Goal: Task Accomplishment & Management: Manage account settings

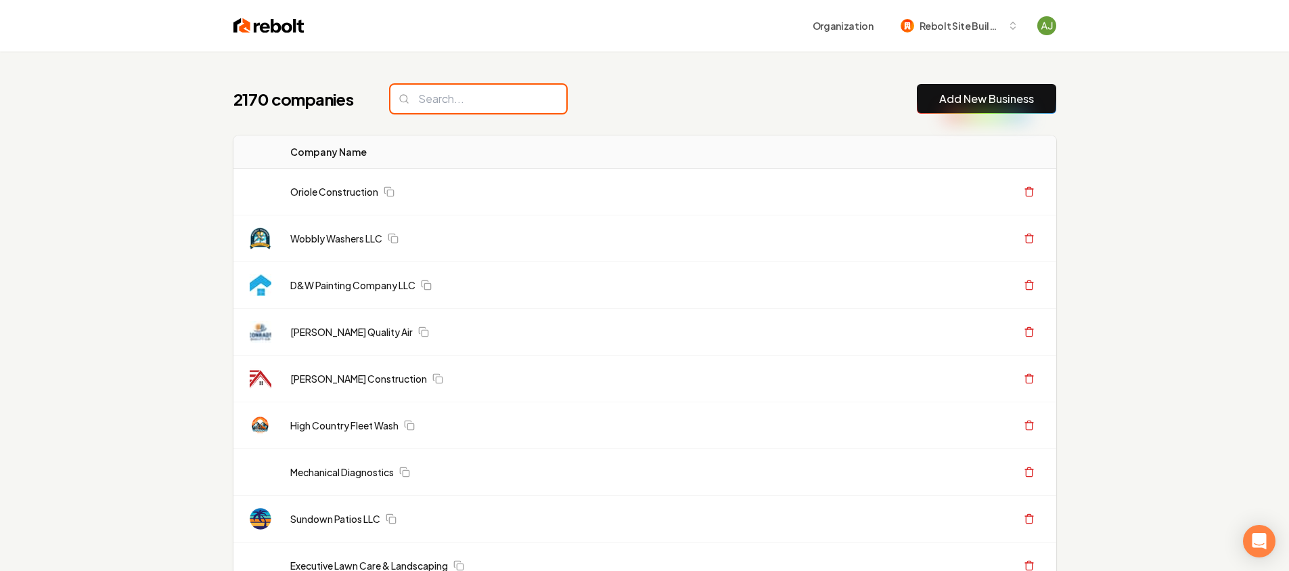
click at [466, 97] on input "search" at bounding box center [479, 99] width 176 height 28
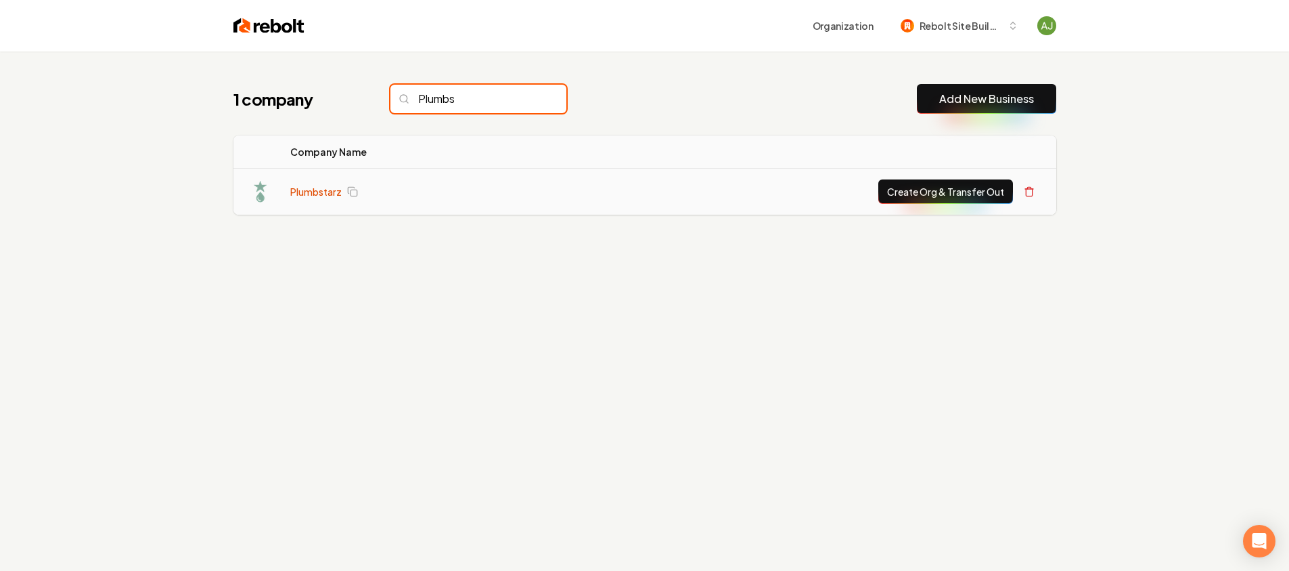
type input "Plumbs"
click at [319, 187] on link "Plumbstarz" at bounding box center [315, 192] width 51 height 14
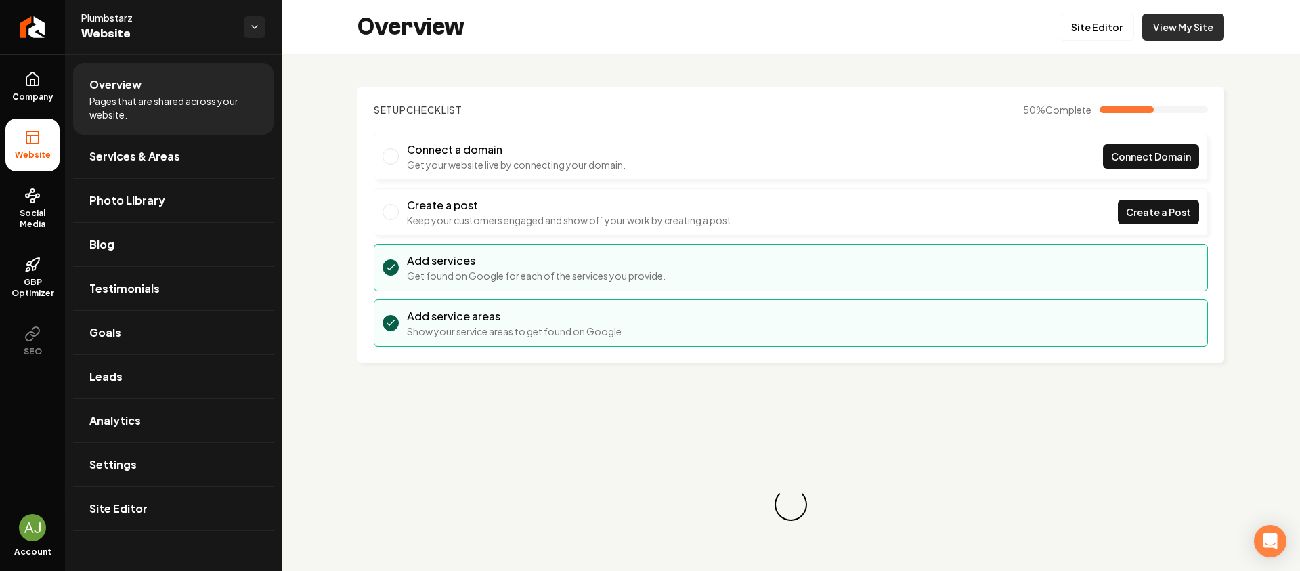
click at [1175, 29] on link "View My Site" at bounding box center [1183, 27] width 82 height 27
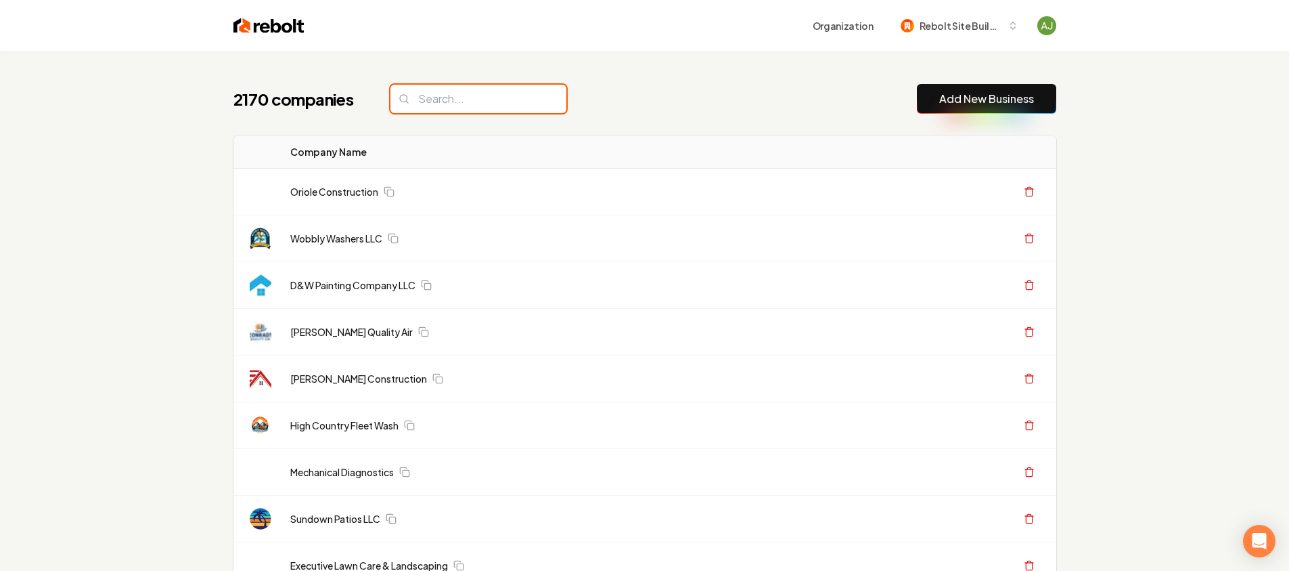
click at [420, 104] on input "search" at bounding box center [479, 99] width 176 height 28
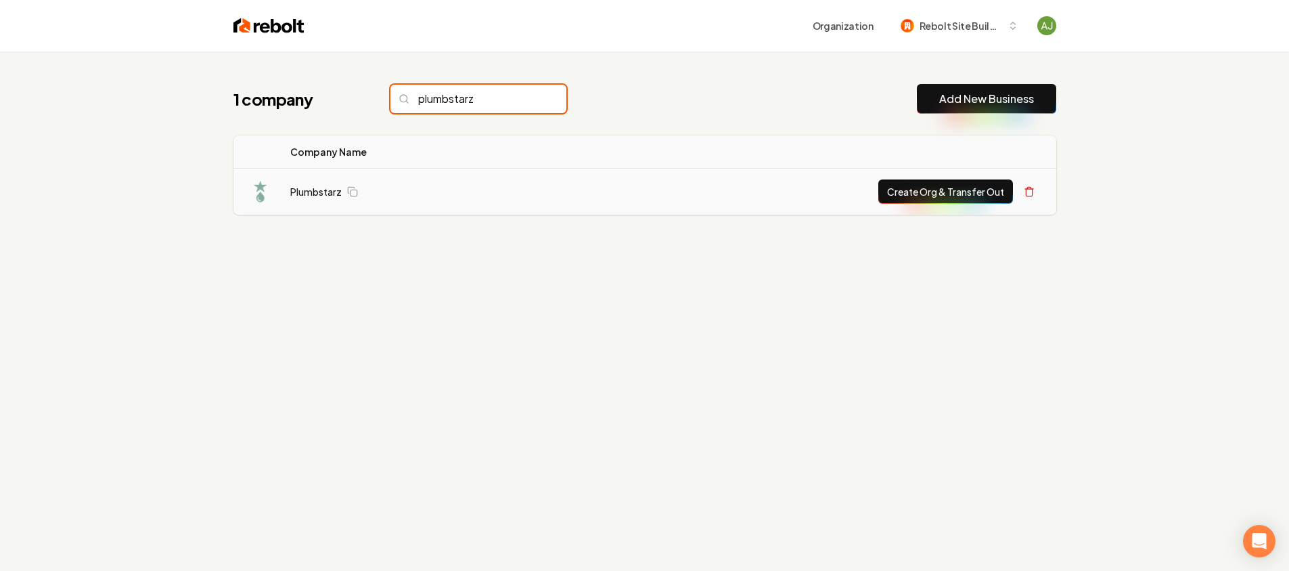
type input "plumbstarz"
click at [951, 195] on button "Create Org & Transfer Out" at bounding box center [946, 191] width 135 height 24
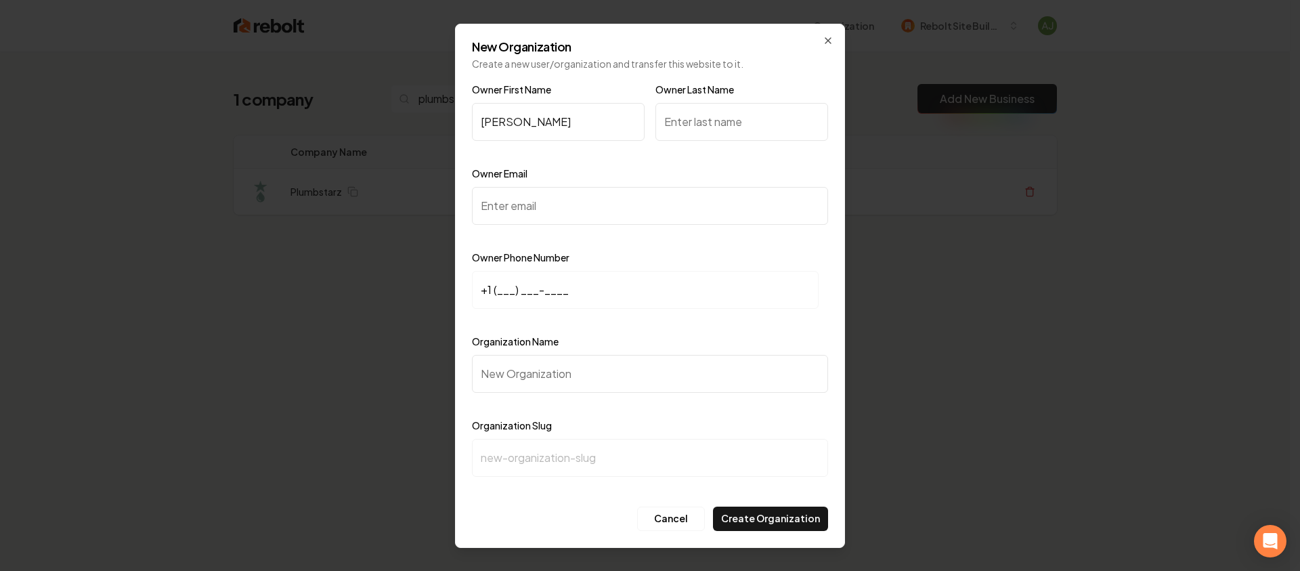
type input "[PERSON_NAME]"
click at [548, 391] on input "Organization Name" at bounding box center [650, 374] width 356 height 38
click at [502, 213] on input "Owner Email" at bounding box center [650, 206] width 356 height 38
click at [517, 280] on input "+1 (___) ___-____" at bounding box center [645, 290] width 347 height 38
paste input "520) 444-9295"
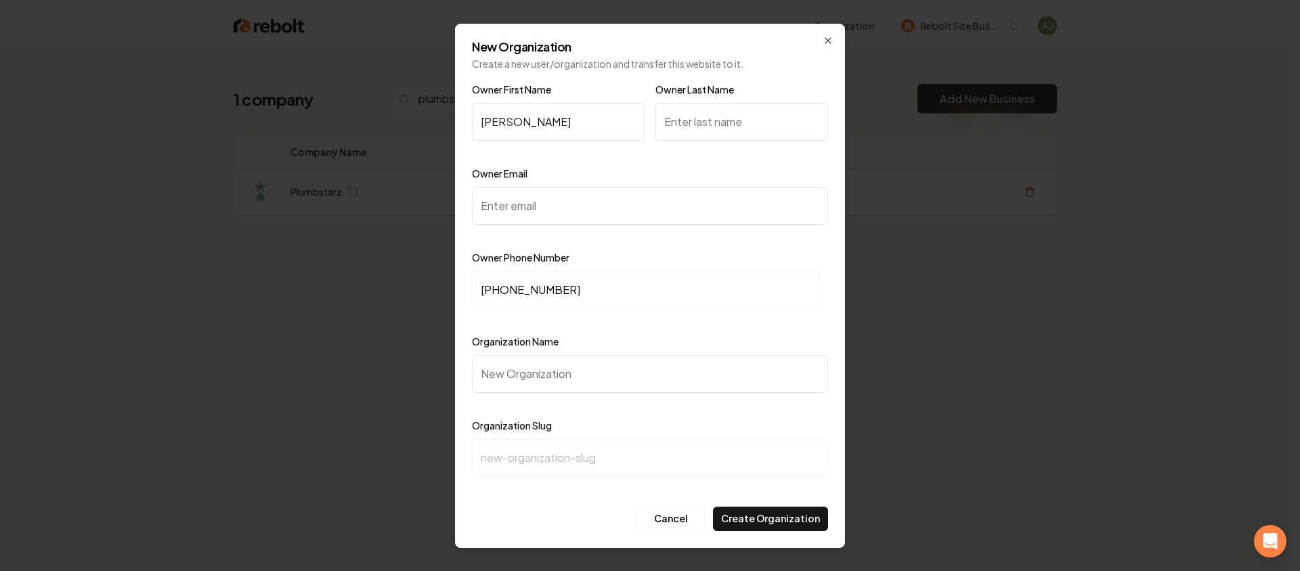
type input "[PHONE_NUMBER]"
click at [546, 223] on input "Owner Email" at bounding box center [650, 206] width 356 height 38
paste input "[PERSON_NAME][EMAIL_ADDRESS][DOMAIN_NAME]"
type input "[PERSON_NAME][EMAIL_ADDRESS][DOMAIN_NAME]"
click at [560, 381] on input "Organization Name" at bounding box center [650, 374] width 356 height 38
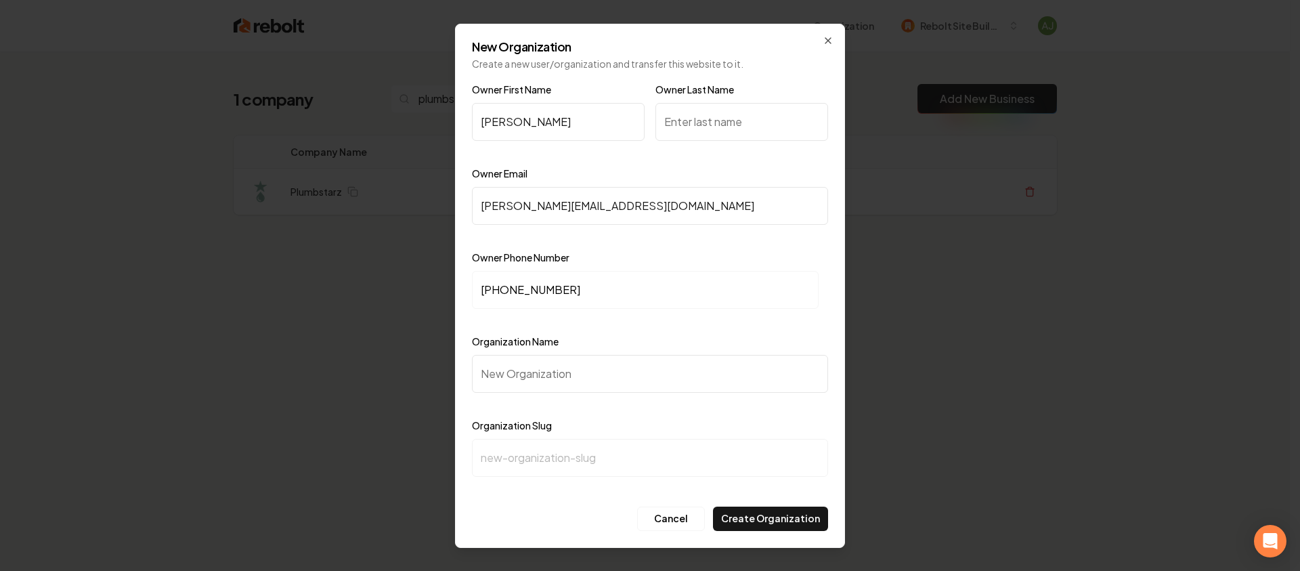
type input "P"
type input "p"
type input "Pl"
type input "pl"
type input "Plu"
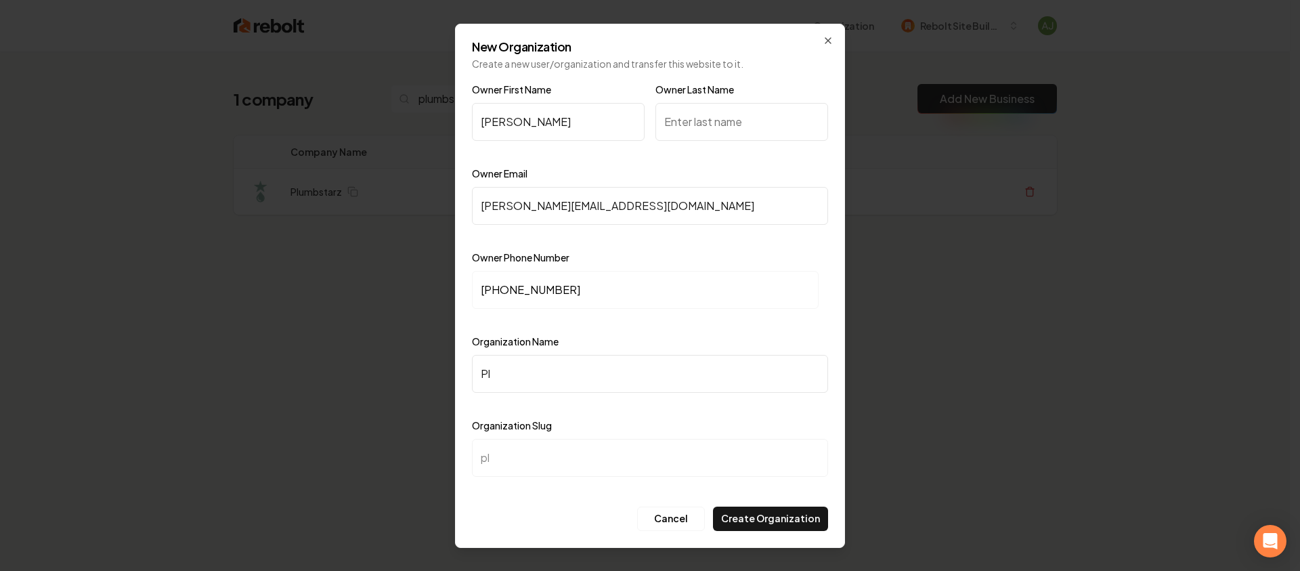
type input "plu"
type input "Plum"
type input "plum"
type input "Plumb"
type input "plumb"
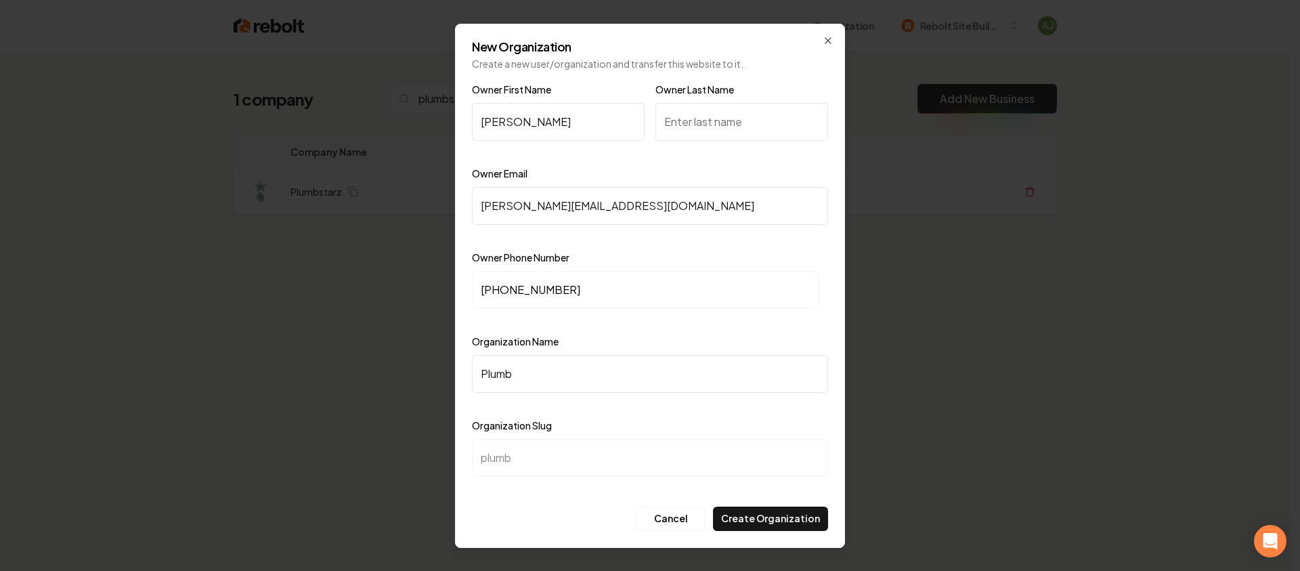
type input "Plumbs"
type input "plumbs"
type input "Plumbst"
type input "plumbst"
type input "Plumbsta"
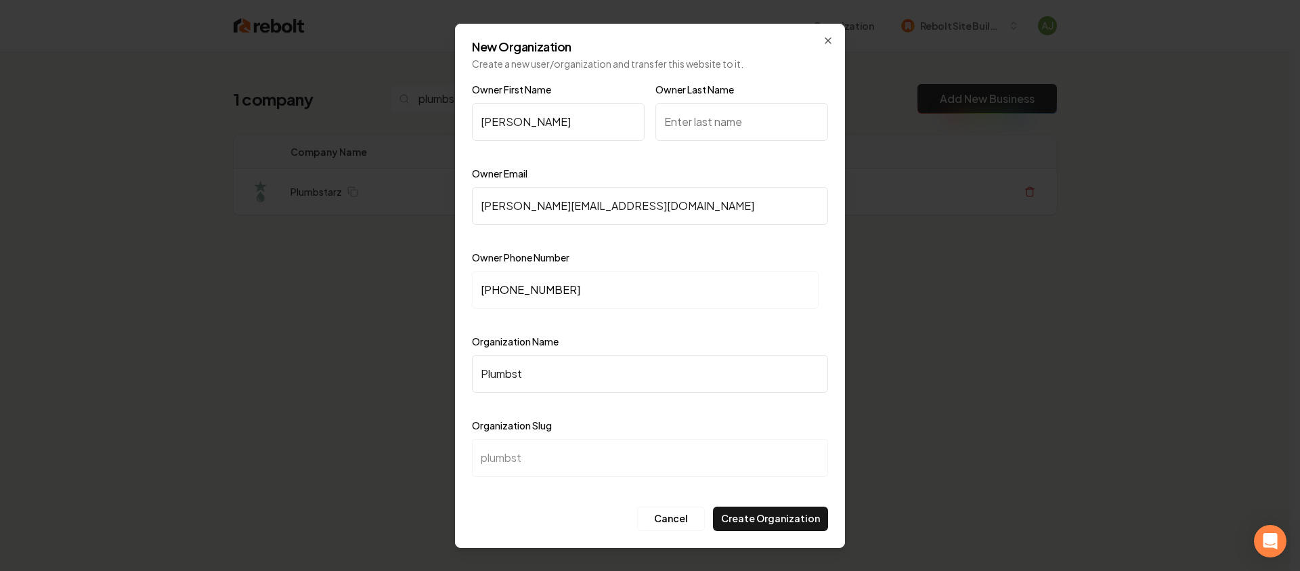
type input "plumbsta"
type input "Plumbstar"
type input "plumbstar"
type input "Plumbstarz"
type input "plumbstarz"
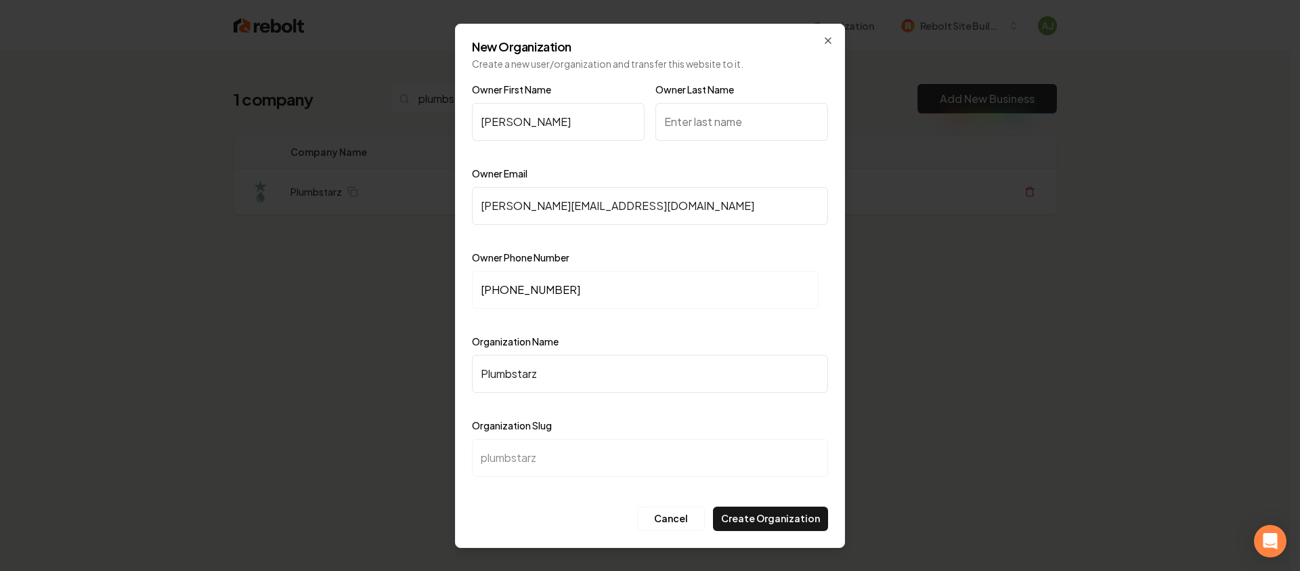
type input "Plumbstarz"
click at [704, 131] on input "Owner Last Name" at bounding box center [741, 122] width 173 height 38
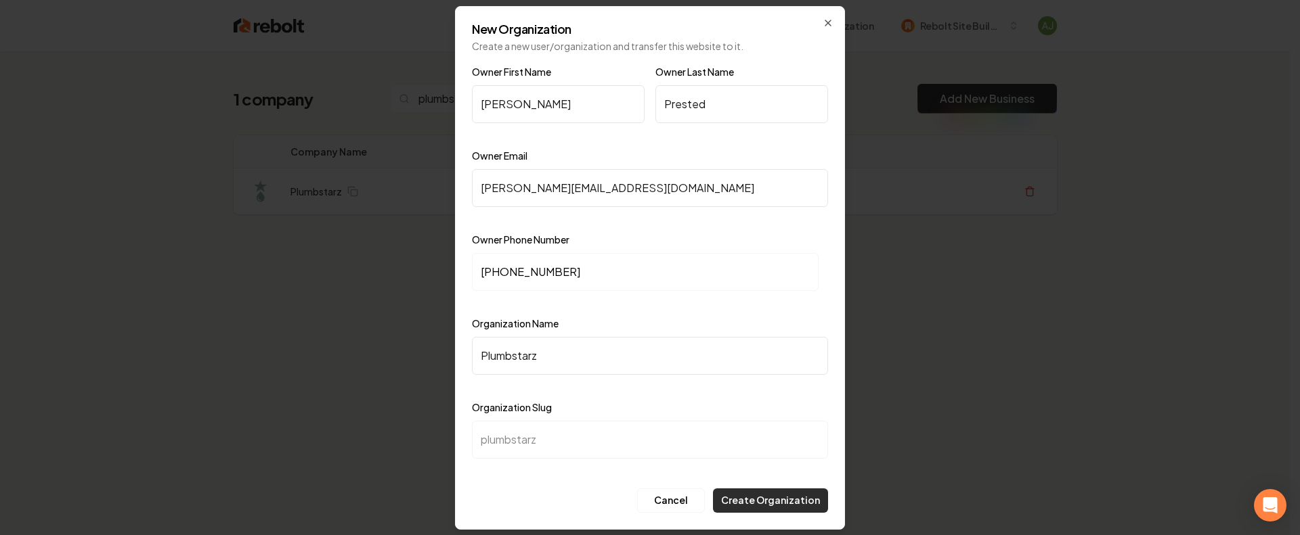
type input "Prested"
click at [778, 506] on button "Create Organization" at bounding box center [770, 501] width 115 height 24
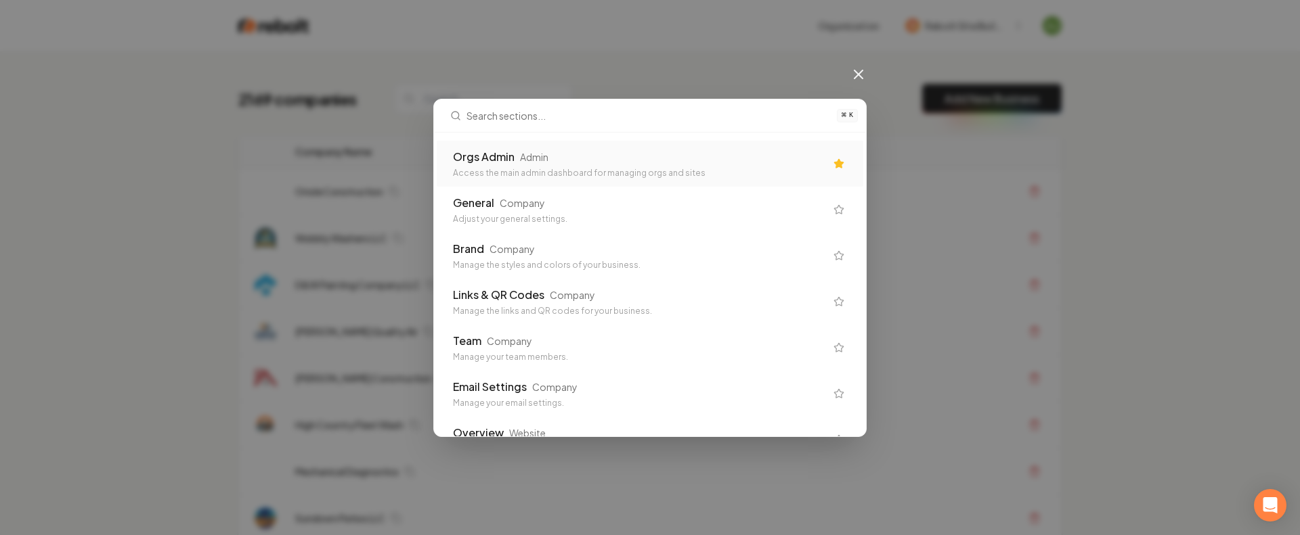
click at [523, 178] on div "Access the main admin dashboard for managing orgs and sites" at bounding box center [639, 173] width 372 height 11
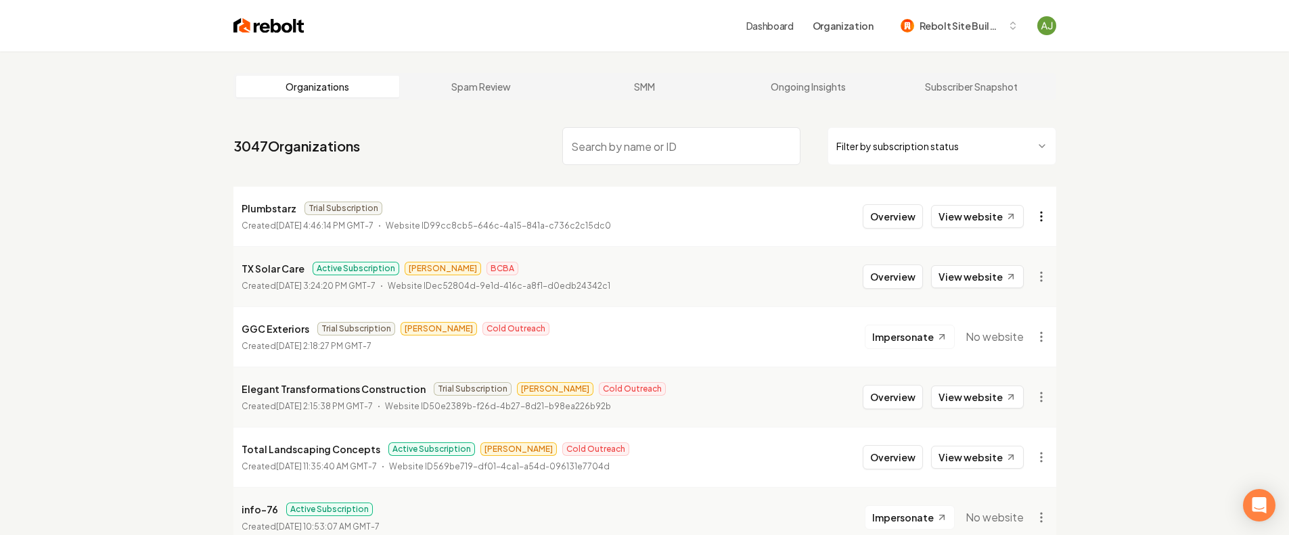
click at [1038, 213] on html "Dashboard Organization Rebolt Site Builder Organizations Spam Review SMM Ongoin…" at bounding box center [644, 267] width 1289 height 535
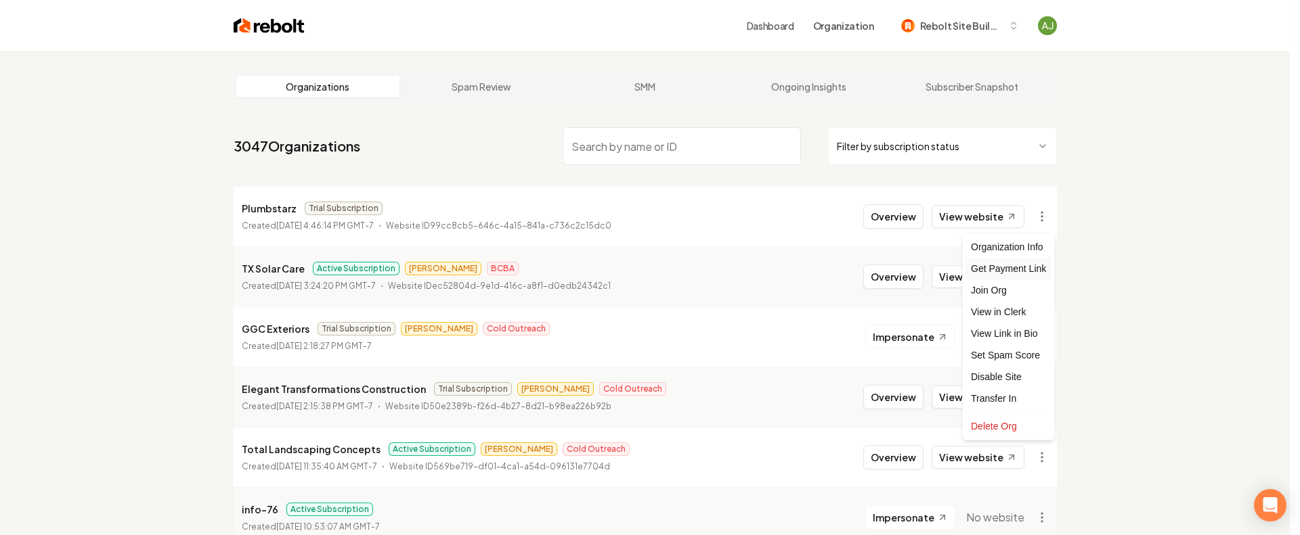
click at [1008, 270] on div "Get Payment Link" at bounding box center [1008, 269] width 86 height 22
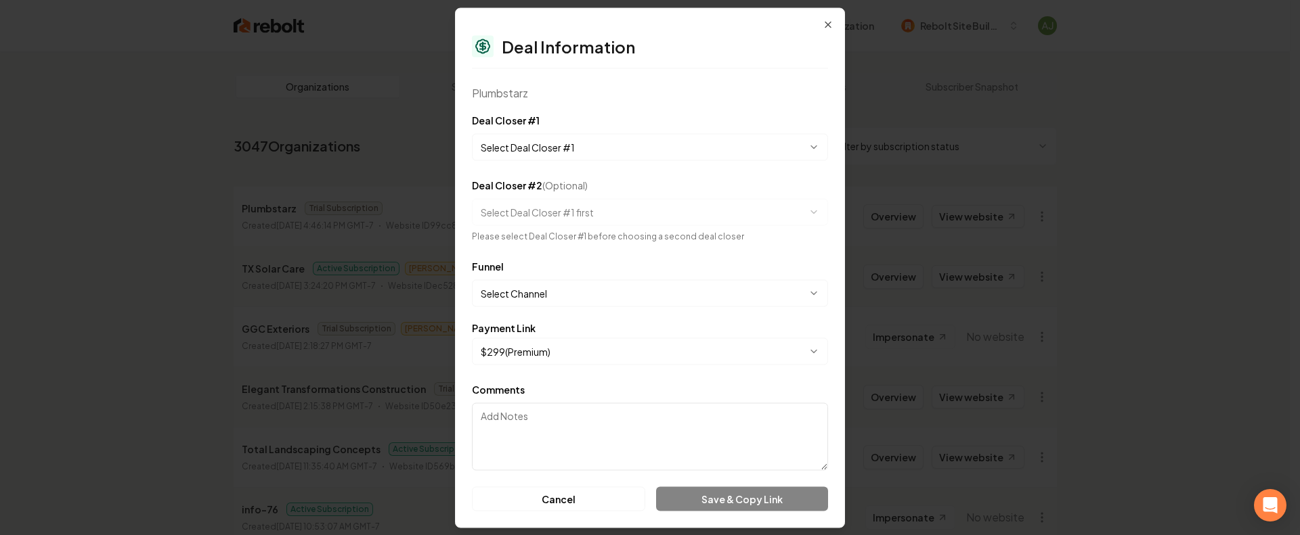
click at [558, 143] on body "Dashboard Organization Rebolt Site Builder Organizations Spam Review SMM Ongoin…" at bounding box center [644, 267] width 1289 height 535
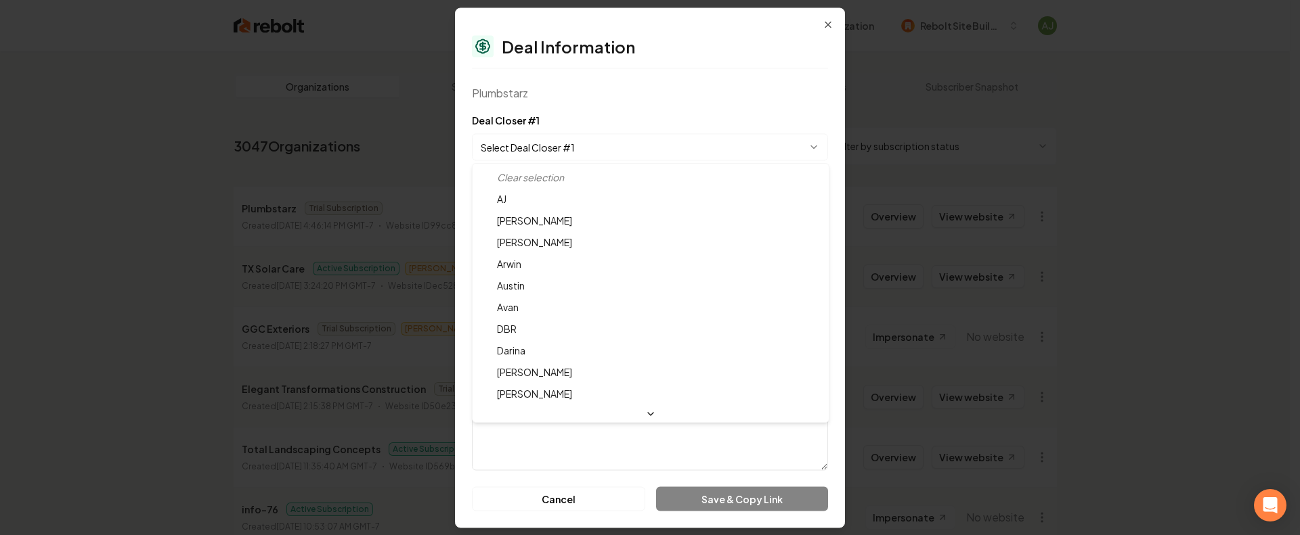
select select "**********"
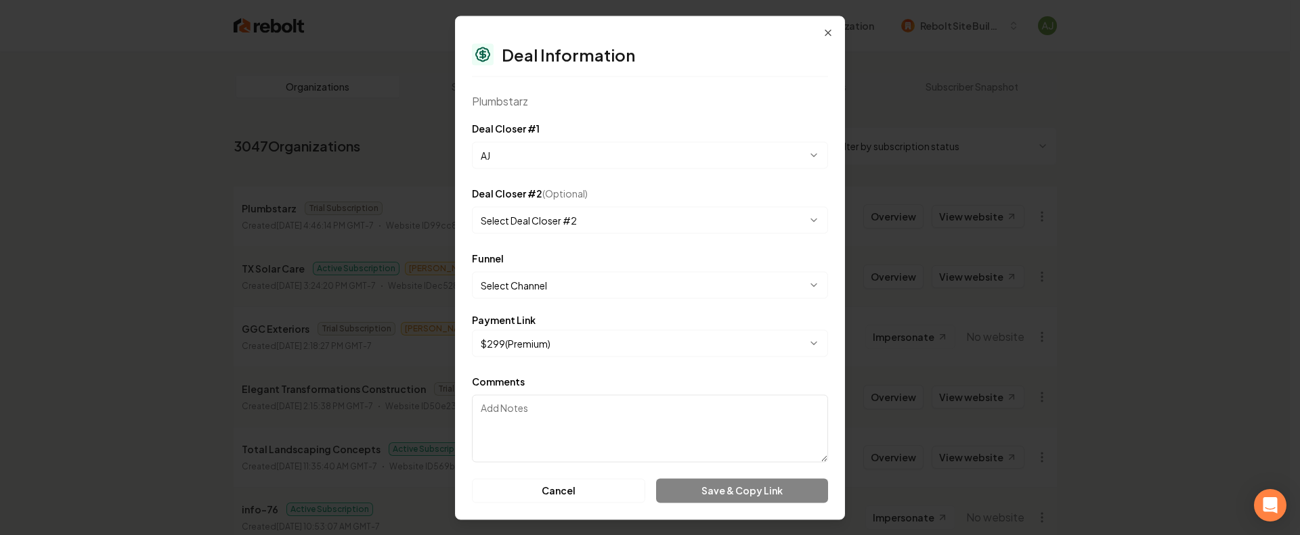
click at [528, 288] on body "Dashboard Organization Rebolt Site Builder Organizations Spam Review SMM Ongoin…" at bounding box center [644, 267] width 1289 height 535
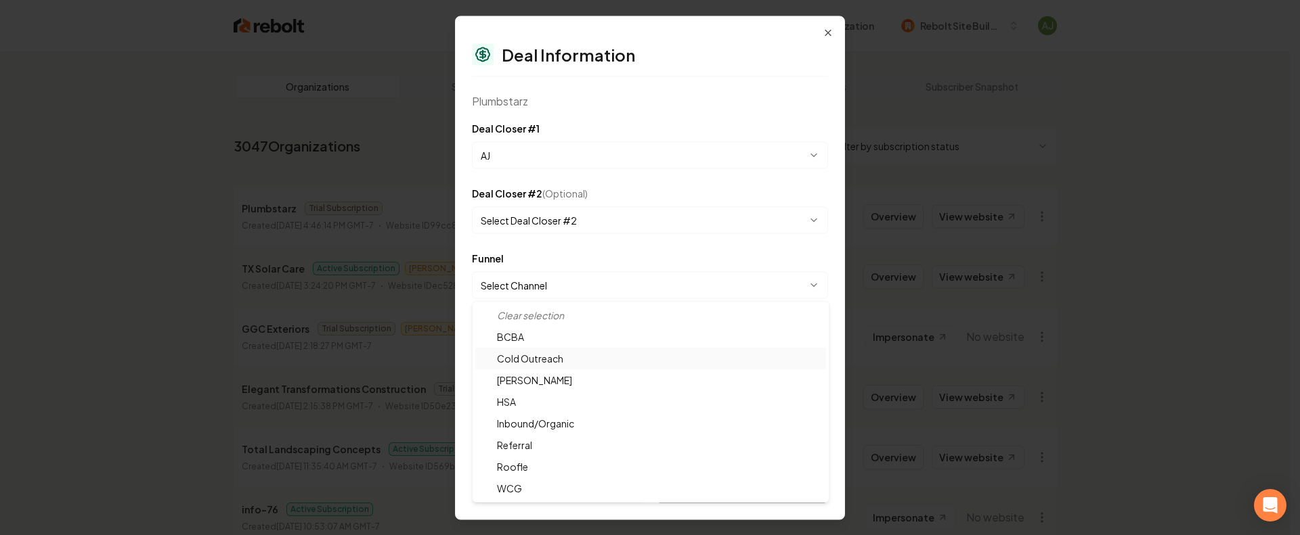
select select "**********"
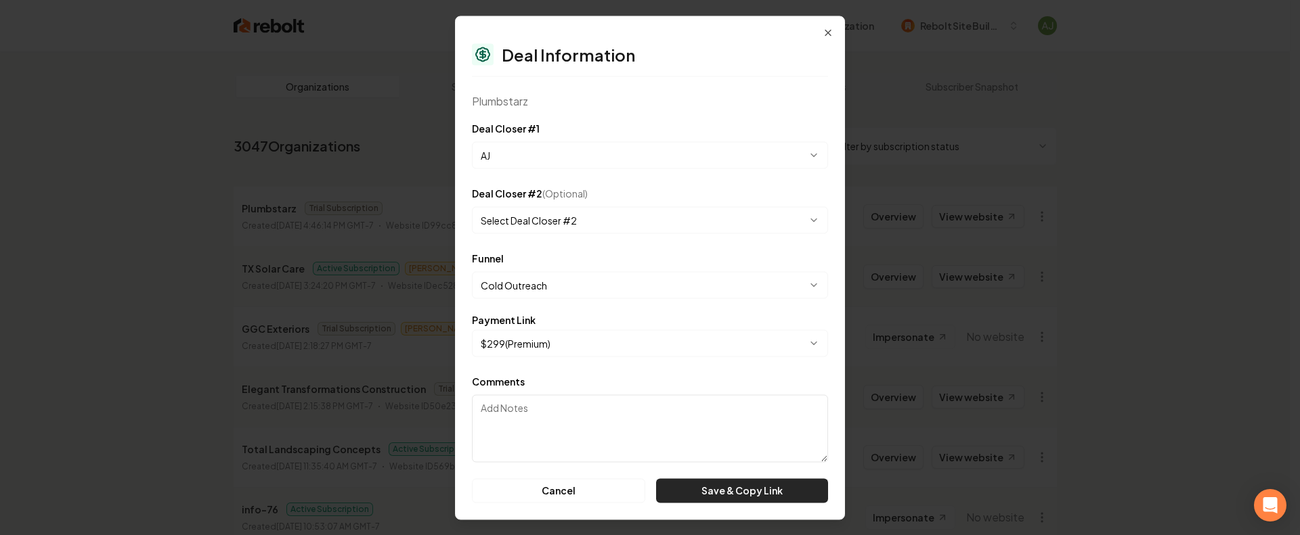
click at [731, 495] on button "Save & Copy Link" at bounding box center [742, 491] width 172 height 24
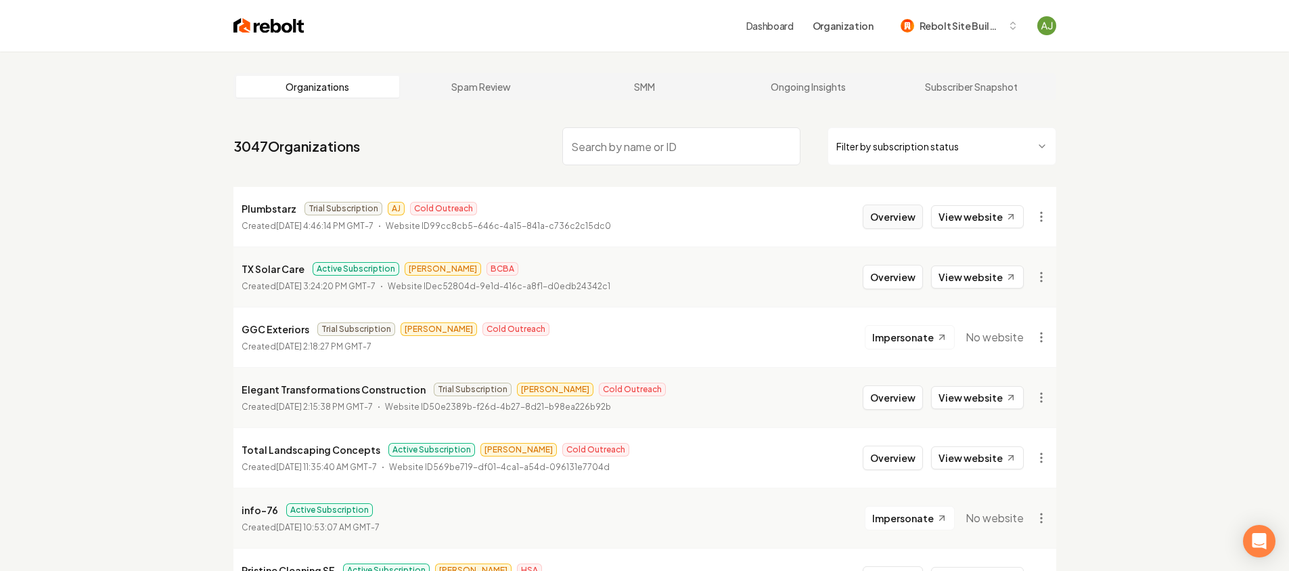
click at [902, 218] on button "Overview" at bounding box center [893, 216] width 60 height 24
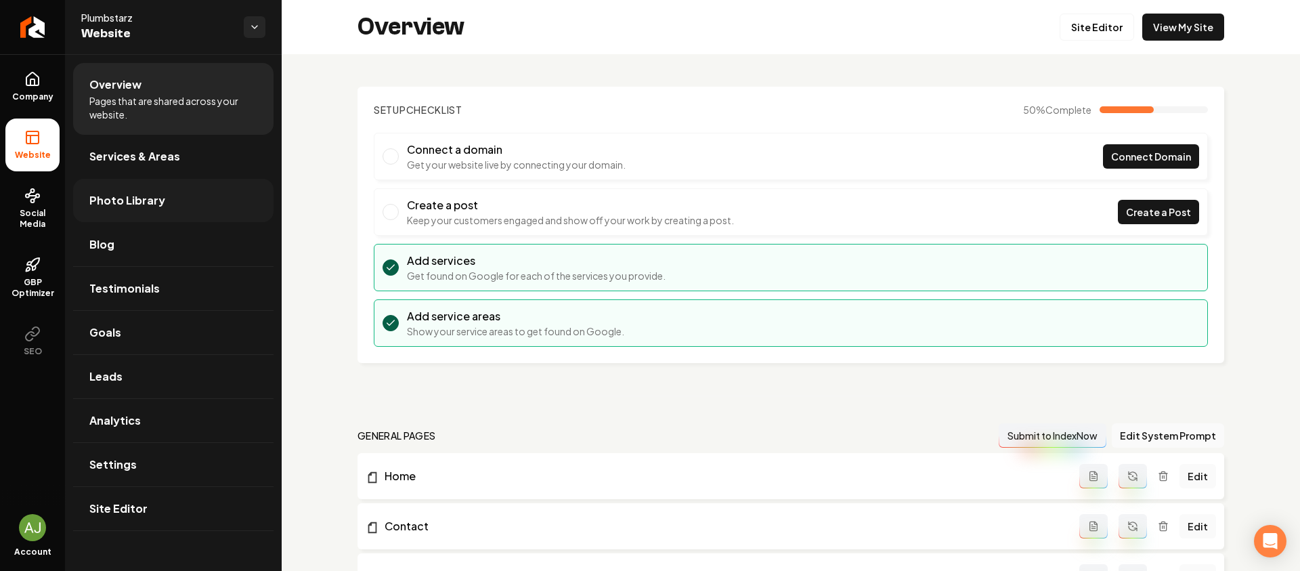
click at [154, 193] on span "Photo Library" at bounding box center [127, 200] width 76 height 16
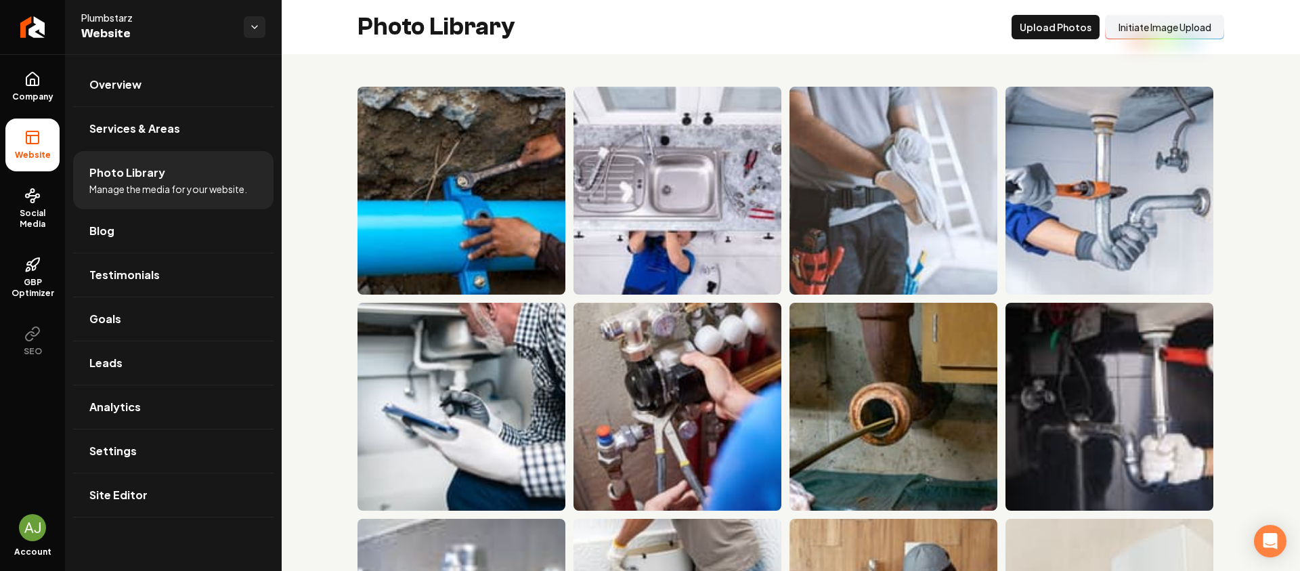
click at [1153, 28] on button "Initiate Image Upload" at bounding box center [1164, 27] width 119 height 24
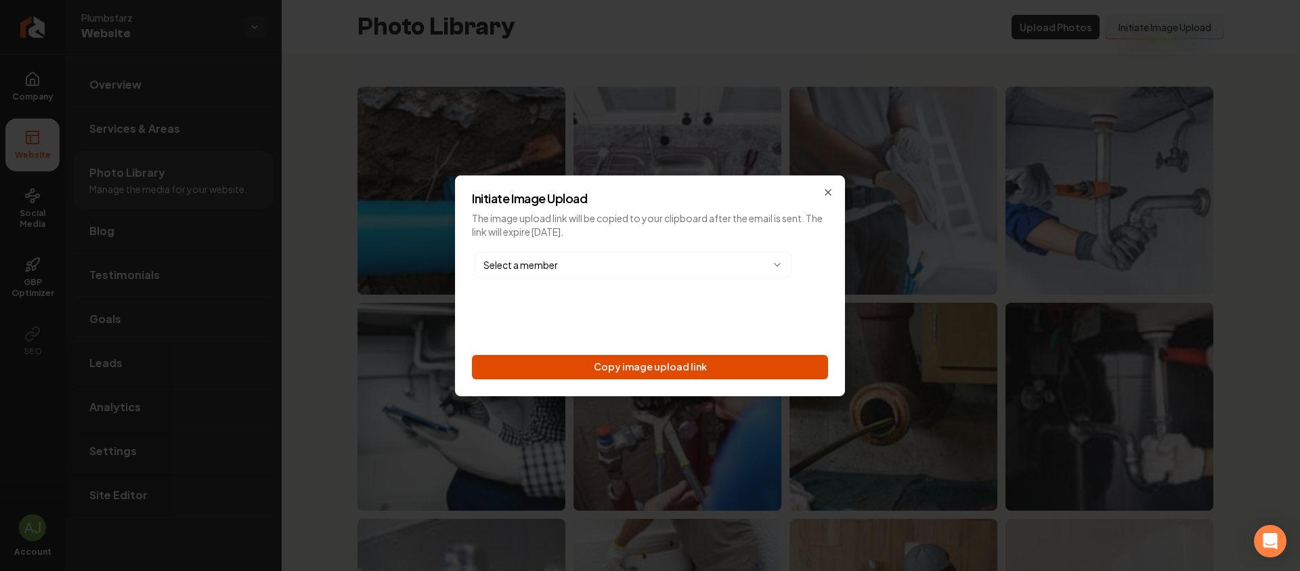
click at [701, 355] on button "Copy image upload link" at bounding box center [650, 367] width 356 height 24
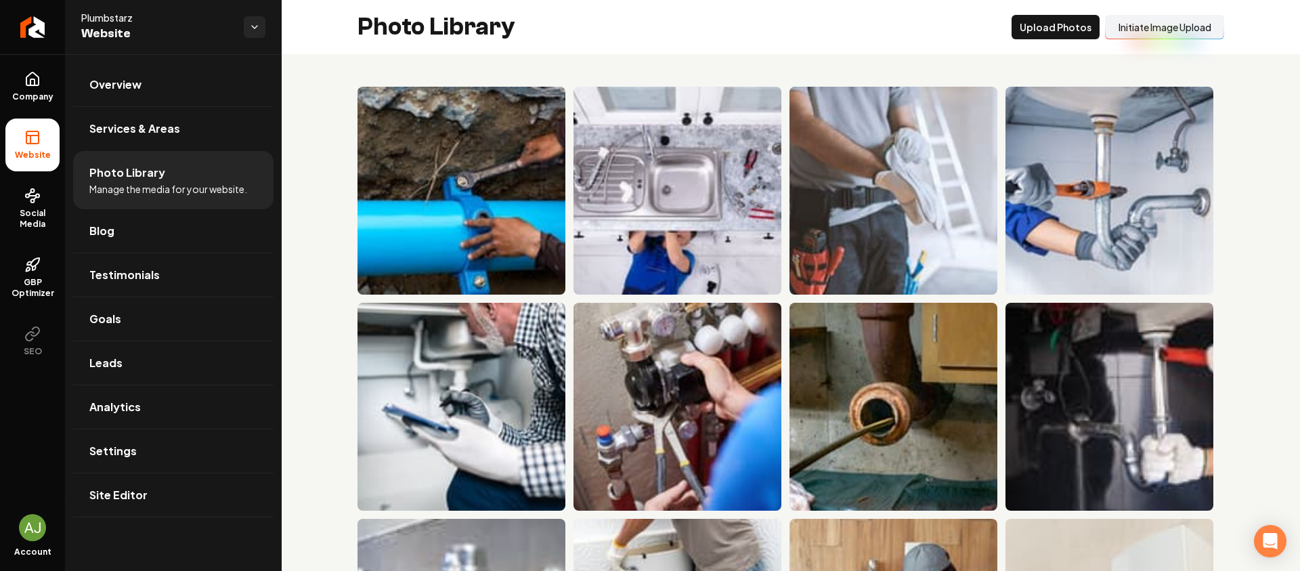
click at [1142, 32] on button "Initiate Image Upload" at bounding box center [1164, 27] width 119 height 24
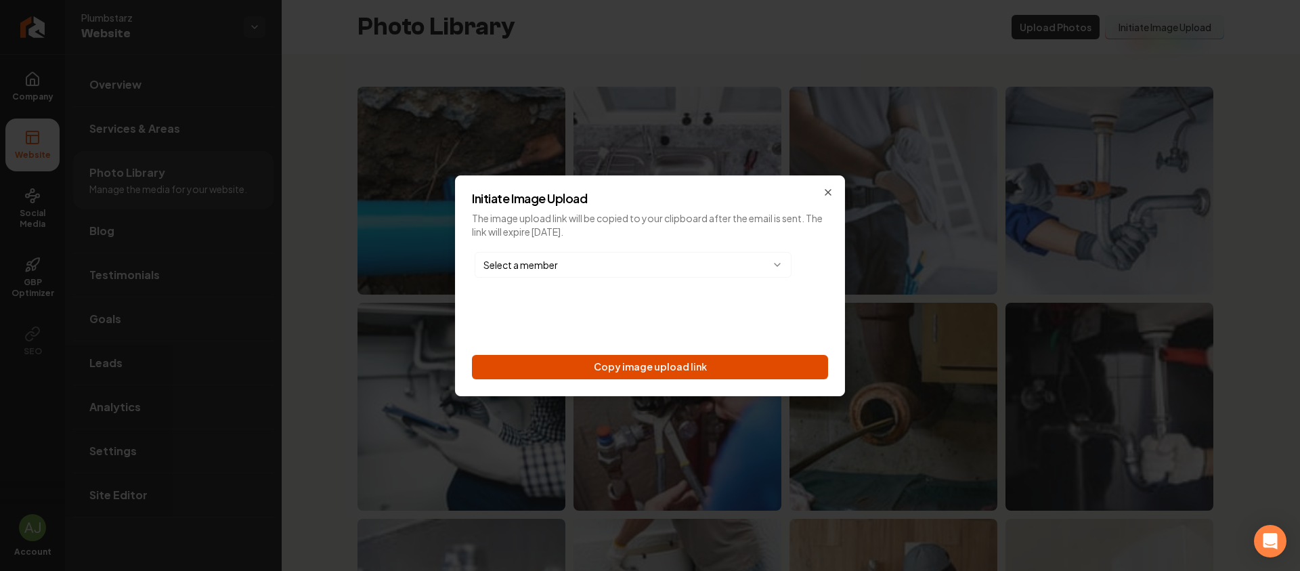
click at [637, 363] on button "Copy image upload link" at bounding box center [650, 367] width 356 height 24
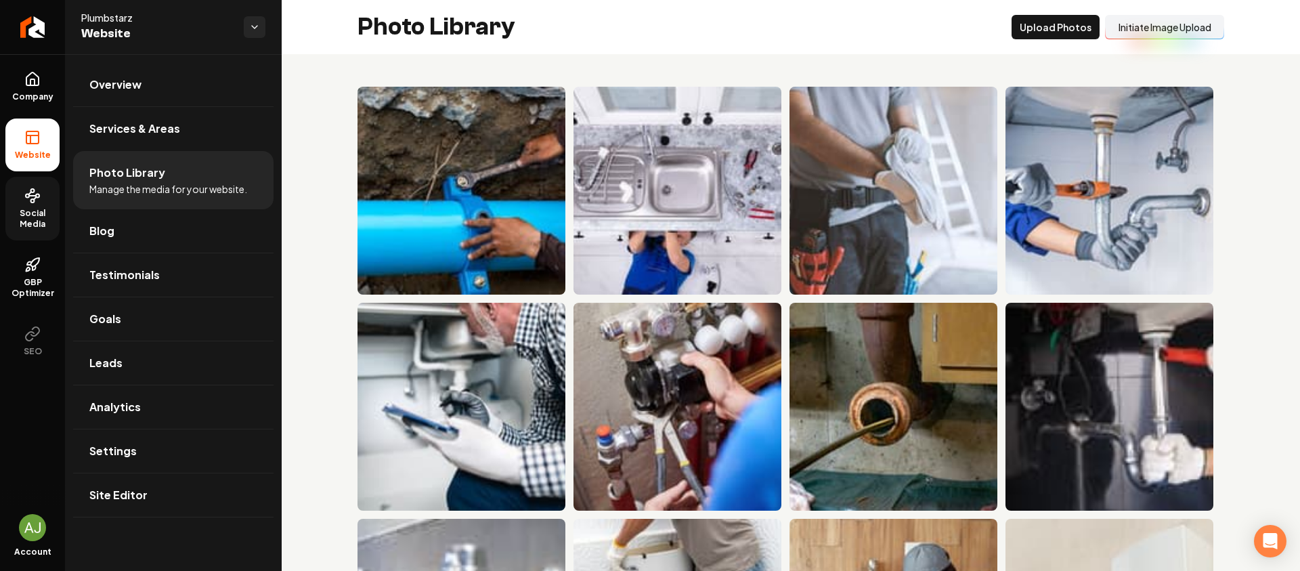
click at [15, 215] on span "Social Media" at bounding box center [32, 219] width 54 height 22
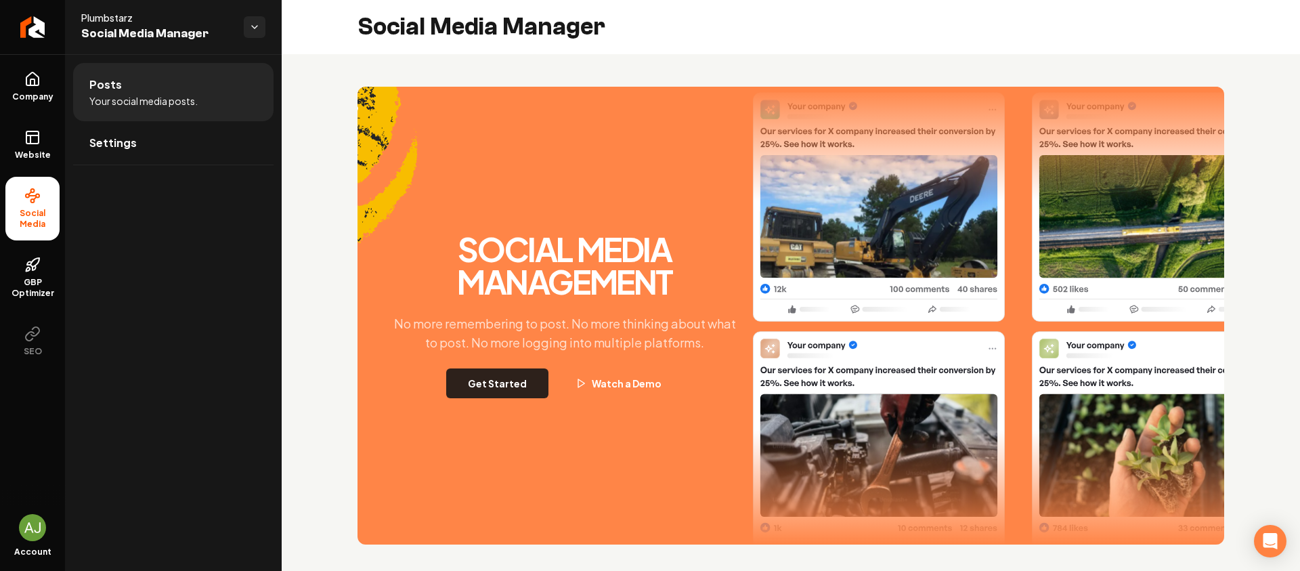
click at [541, 386] on button "Get Started" at bounding box center [497, 383] width 102 height 30
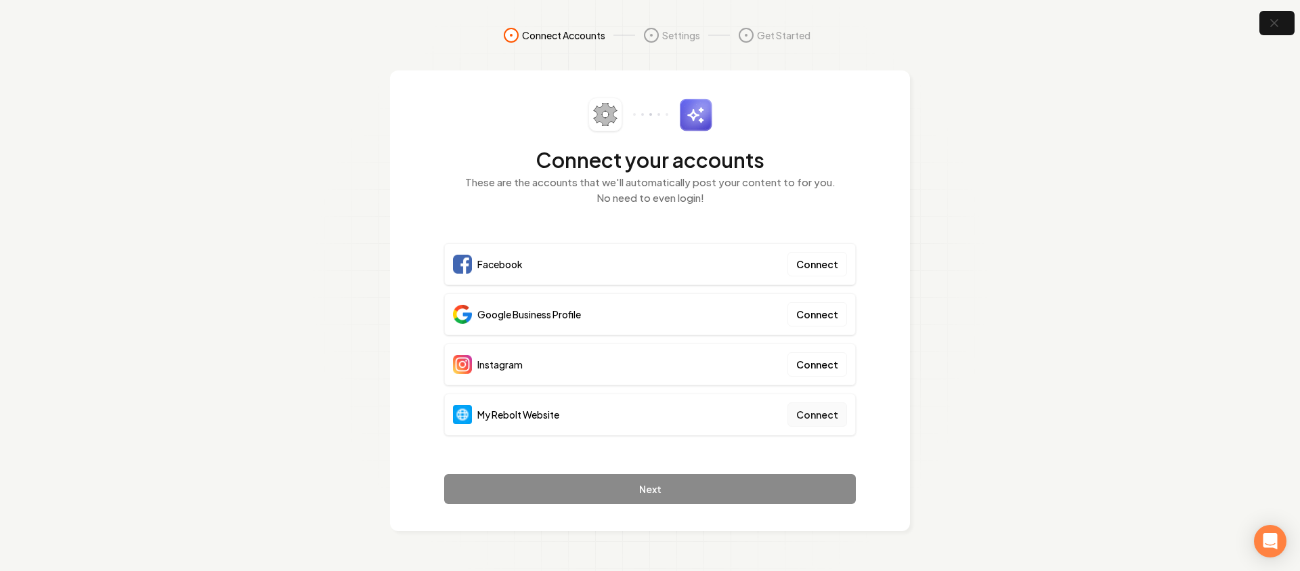
click at [813, 422] on button "Connect" at bounding box center [817, 414] width 60 height 24
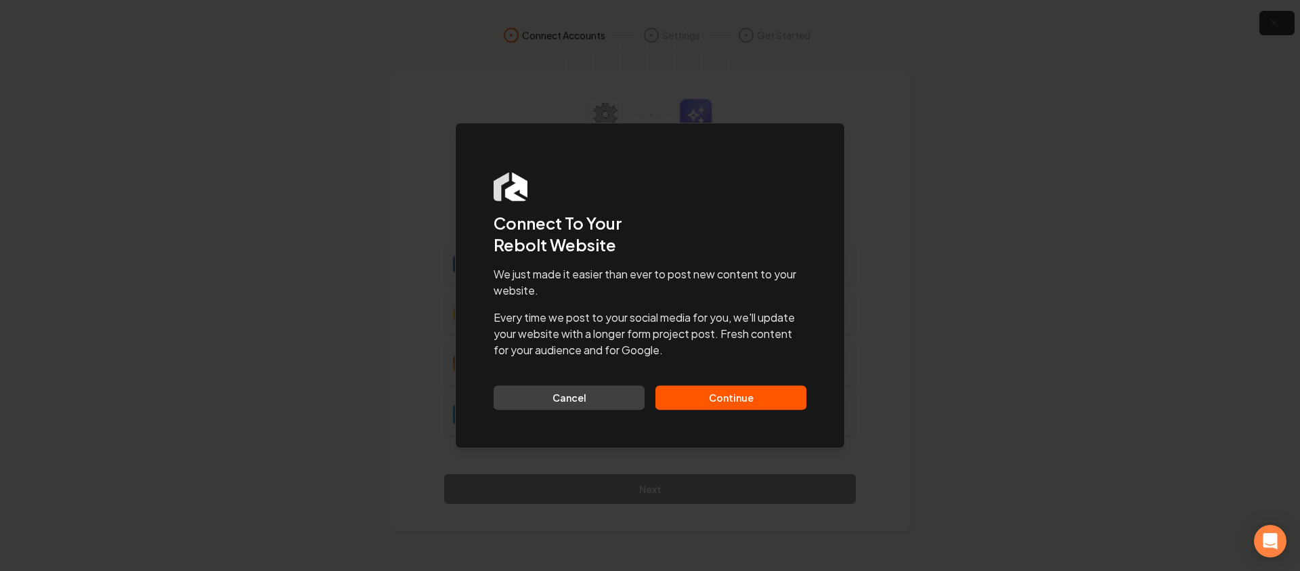
click at [729, 396] on button "Continue" at bounding box center [730, 397] width 151 height 24
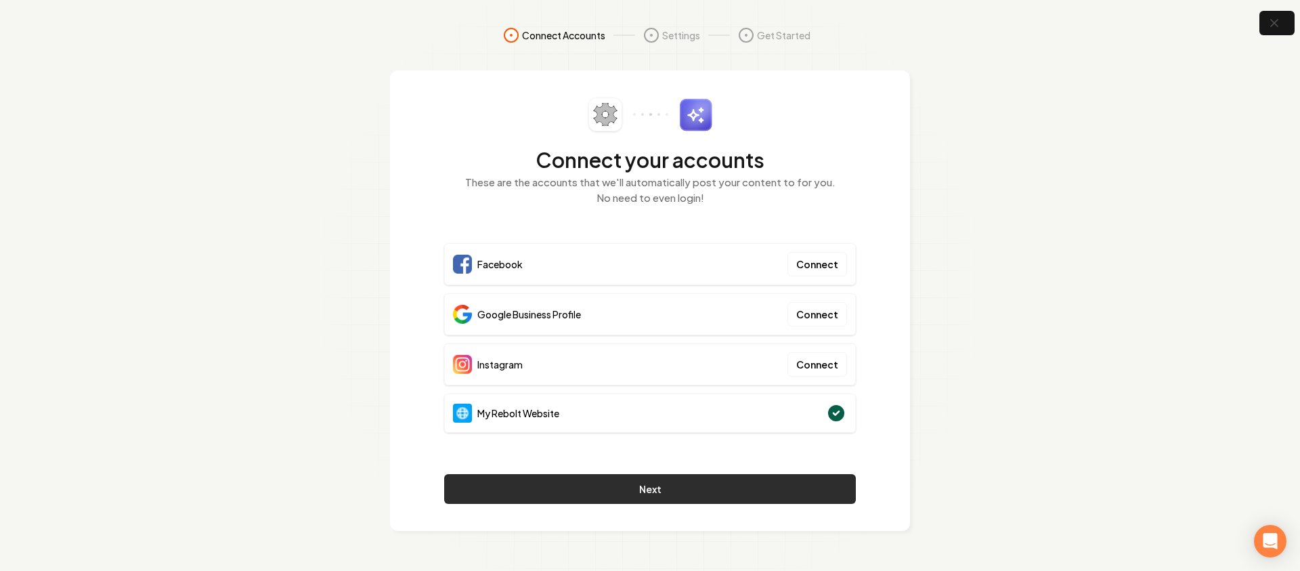
click at [748, 481] on button "Next" at bounding box center [650, 489] width 412 height 30
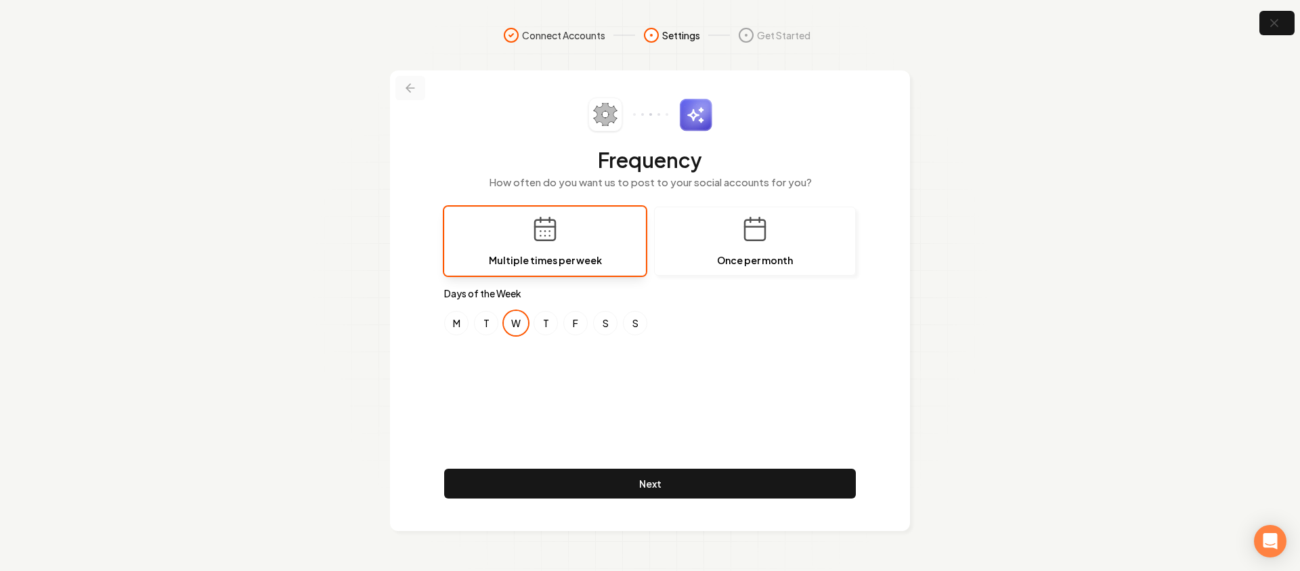
click at [401, 81] on button at bounding box center [410, 88] width 30 height 24
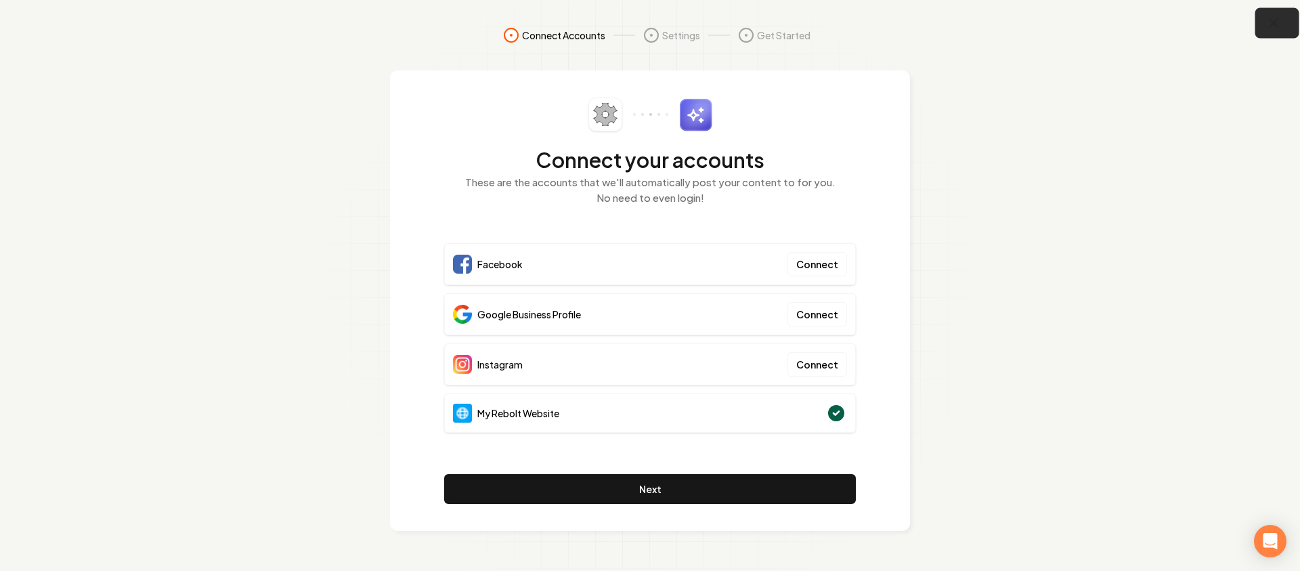
click at [1272, 20] on icon "button" at bounding box center [1273, 23] width 17 height 17
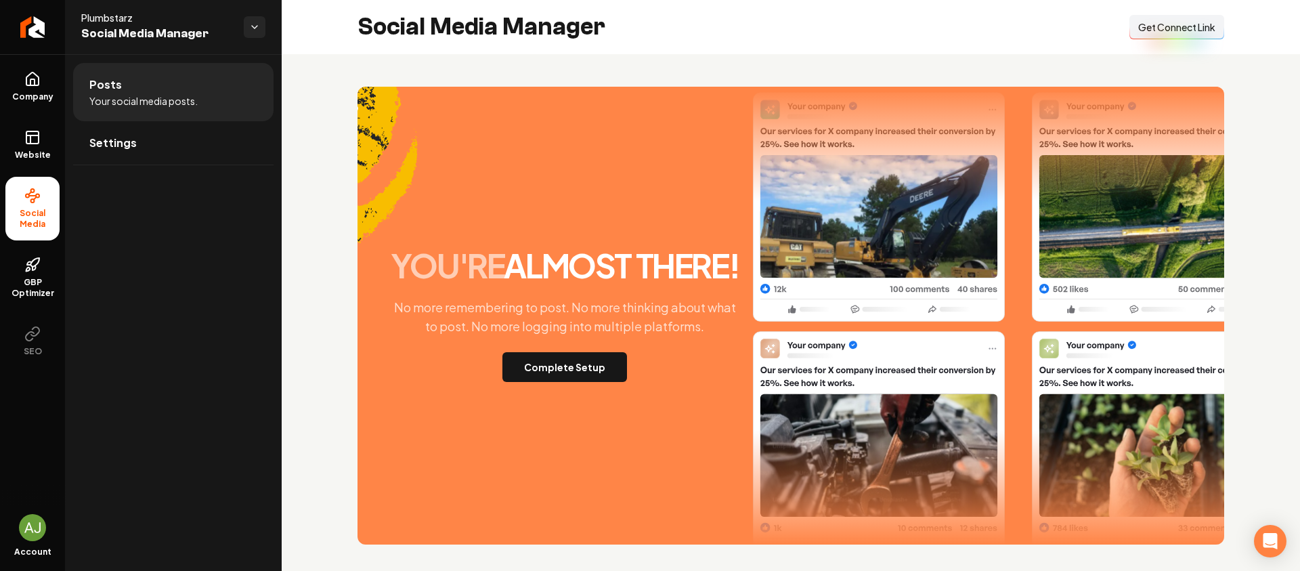
click at [1196, 21] on span "Get Connect Link" at bounding box center [1176, 27] width 77 height 14
click at [32, 110] on link "Company" at bounding box center [32, 86] width 54 height 53
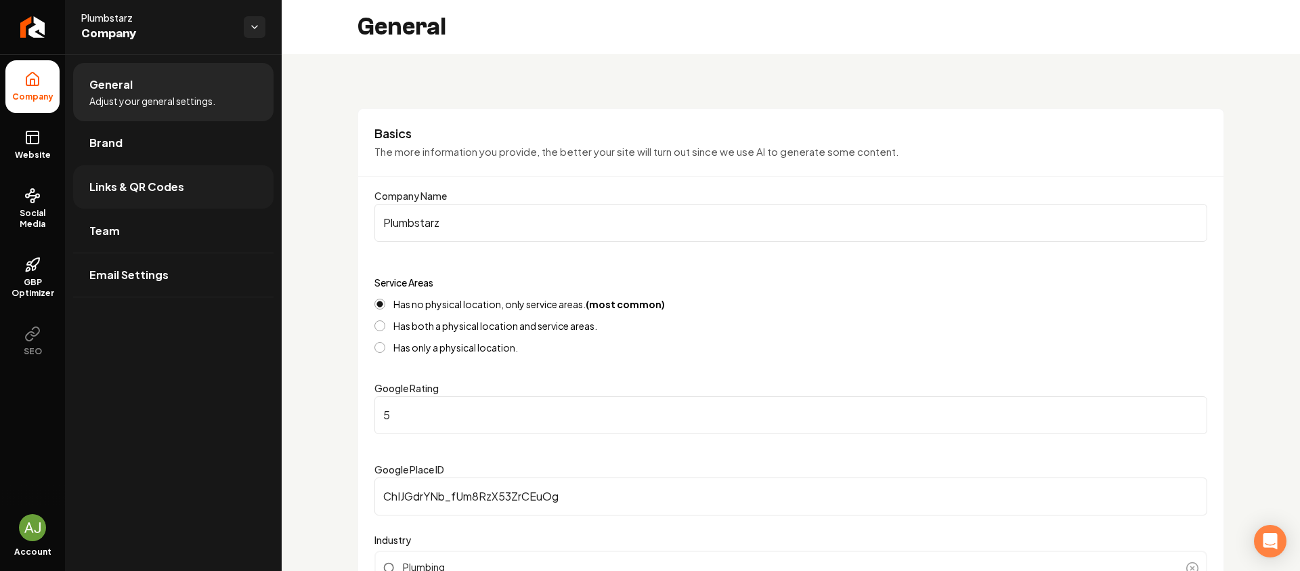
click at [104, 182] on span "Links & QR Codes" at bounding box center [136, 187] width 95 height 16
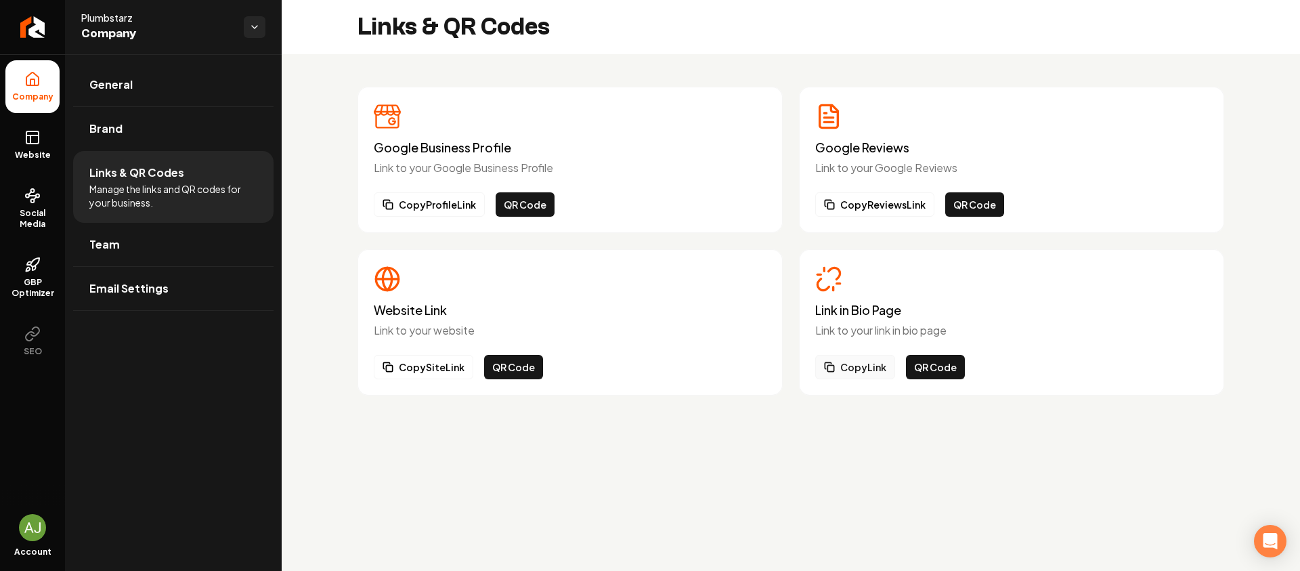
click at [868, 370] on button "Copy Link" at bounding box center [855, 367] width 80 height 24
